Goal: Task Accomplishment & Management: Manage account settings

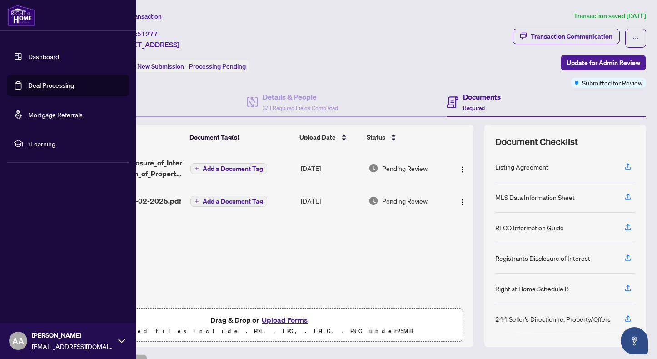
click at [28, 87] on link "Deal Processing" at bounding box center [51, 85] width 46 height 8
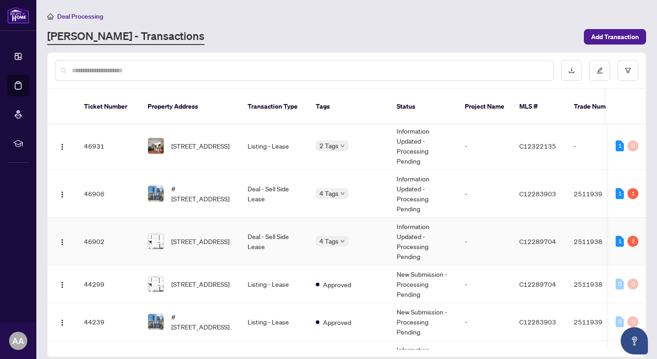
scroll to position [227, 0]
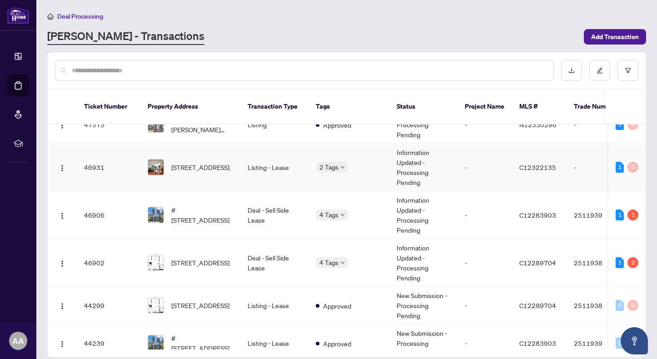
click at [232, 154] on td "[STREET_ADDRESS]" at bounding box center [190, 167] width 100 height 48
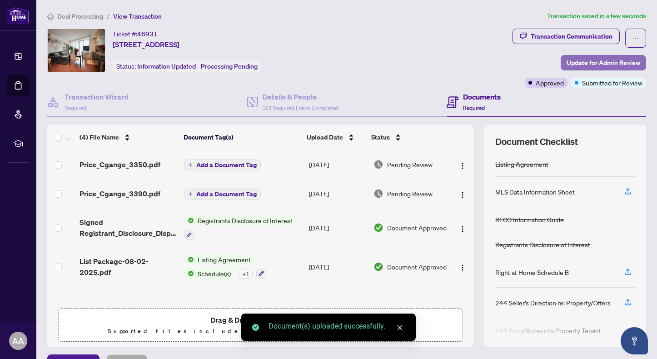
click at [597, 59] on span "Update for Admin Review" at bounding box center [603, 62] width 74 height 15
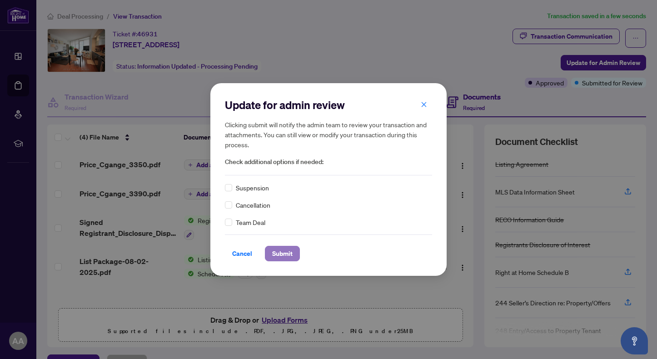
click at [282, 256] on span "Submit" at bounding box center [282, 253] width 20 height 15
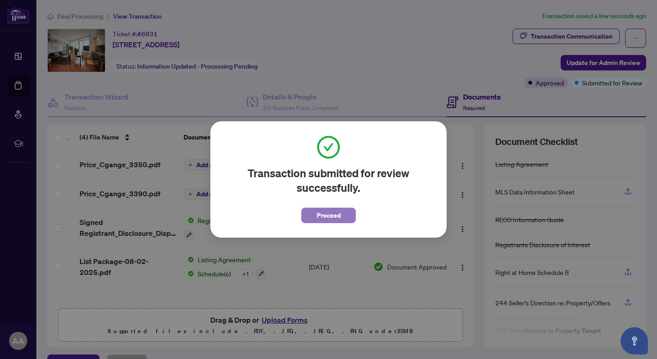
click at [333, 213] on span "Proceed" at bounding box center [328, 215] width 24 height 15
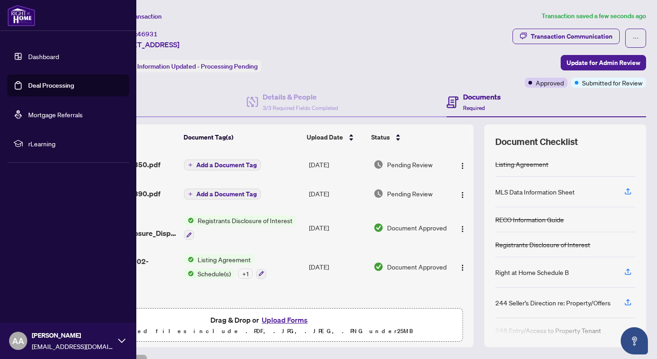
click at [28, 84] on link "Deal Processing" at bounding box center [51, 85] width 46 height 8
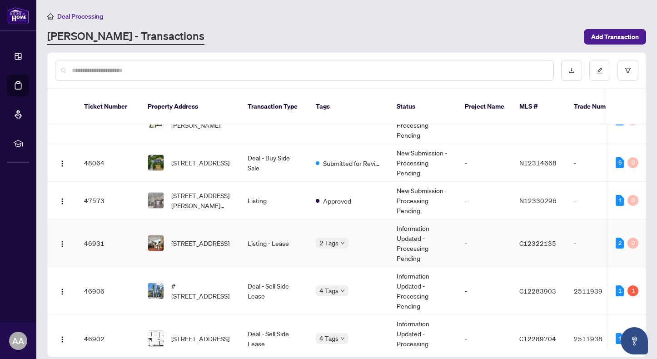
scroll to position [302, 0]
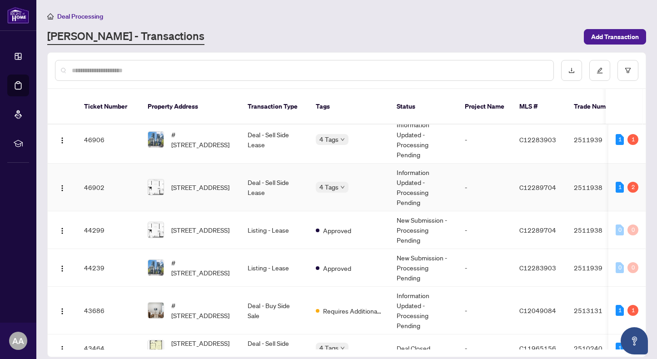
click at [256, 171] on td "Deal - Sell Side Lease" at bounding box center [274, 187] width 68 height 48
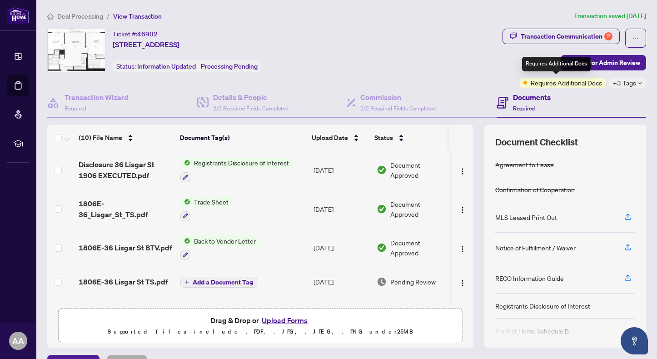
click at [564, 83] on span "Requires Additional Docs" at bounding box center [565, 83] width 71 height 10
click at [630, 83] on div "+3 Tags" at bounding box center [627, 83] width 37 height 10
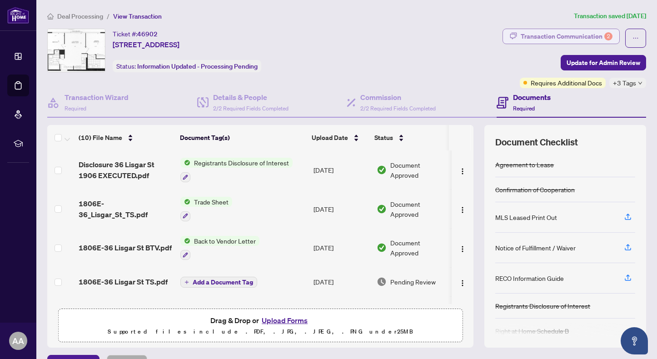
click at [592, 36] on div "Transaction Communication 2" at bounding box center [566, 36] width 92 height 15
type textarea "**********"
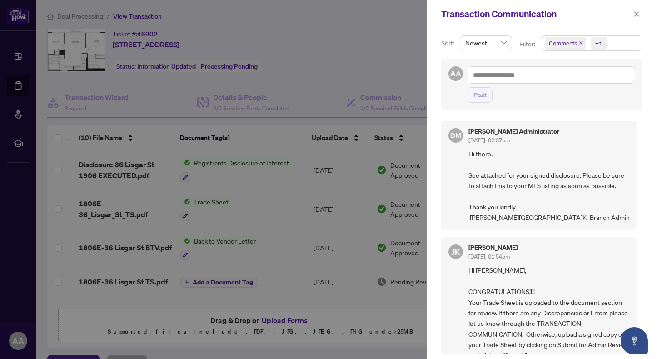
click at [390, 48] on div at bounding box center [328, 179] width 657 height 359
click at [635, 15] on icon "close" at bounding box center [636, 13] width 5 height 5
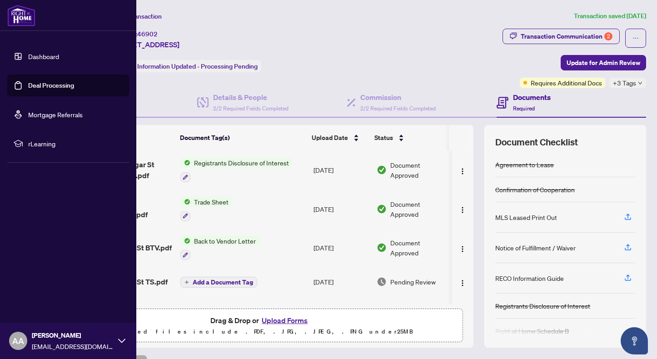
click at [38, 89] on link "Deal Processing" at bounding box center [51, 85] width 46 height 8
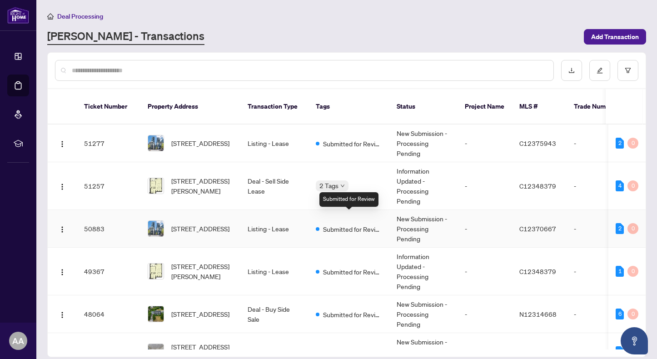
click at [329, 224] on span "Submitted for Review" at bounding box center [352, 229] width 59 height 10
